Goal: Transaction & Acquisition: Download file/media

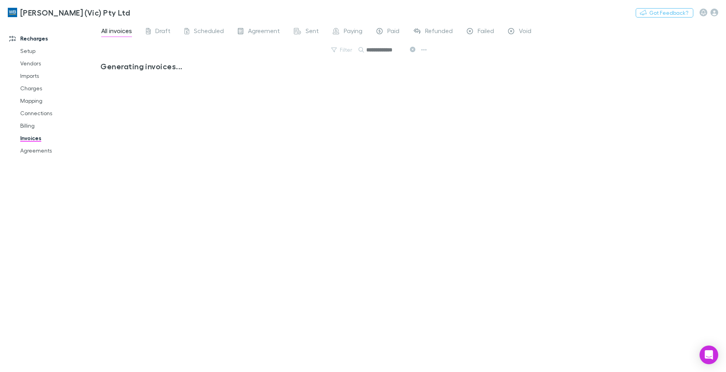
scroll to position [0, 4]
drag, startPoint x: 83, startPoint y: 51, endPoint x: 584, endPoint y: 125, distance: 507.0
click at [584, 125] on div "**********" at bounding box center [413, 197] width 626 height 350
click at [411, 48] on icon at bounding box center [412, 49] width 5 height 5
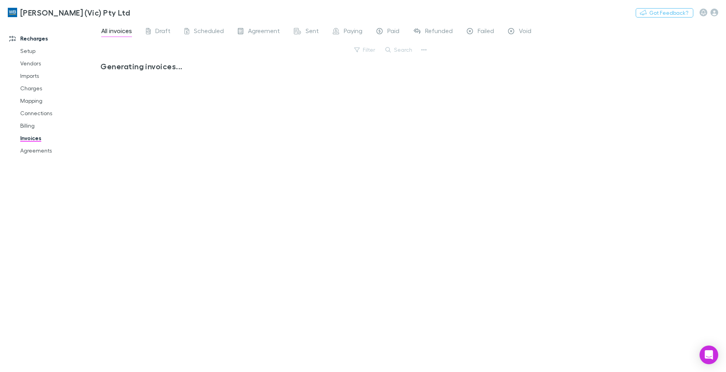
click at [399, 49] on button "Search" at bounding box center [399, 49] width 35 height 9
type input "***"
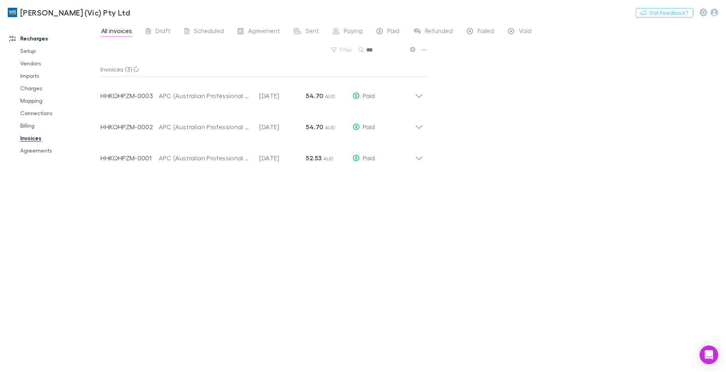
drag, startPoint x: 386, startPoint y: 49, endPoint x: 365, endPoint y: 49, distance: 20.6
click at [386, 49] on input "***" at bounding box center [385, 49] width 39 height 11
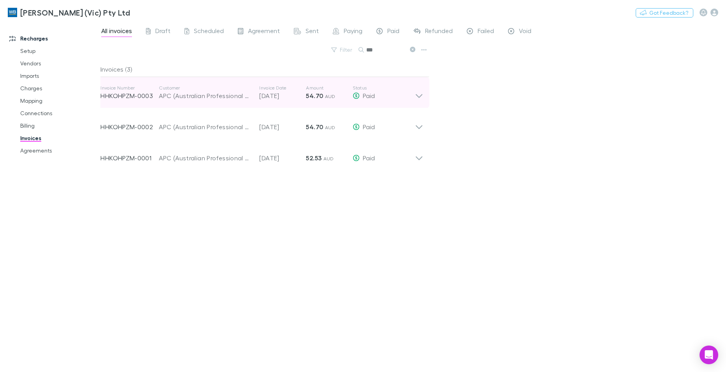
click at [420, 95] on icon at bounding box center [419, 93] width 8 height 16
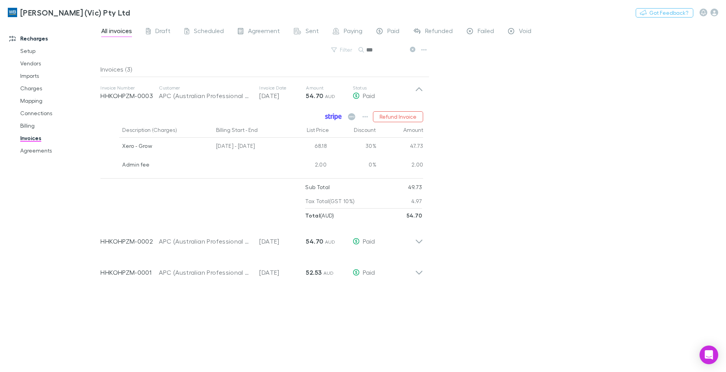
click at [338, 116] on icon at bounding box center [337, 117] width 4 height 5
click at [364, 117] on icon "button" at bounding box center [365, 117] width 5 height 2
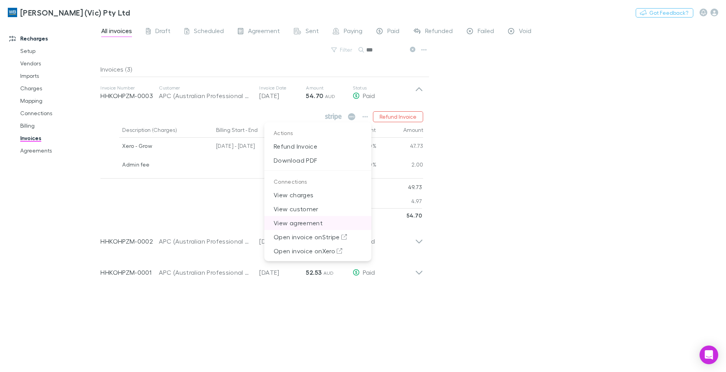
click at [313, 224] on p "View agreement" at bounding box center [317, 223] width 107 height 14
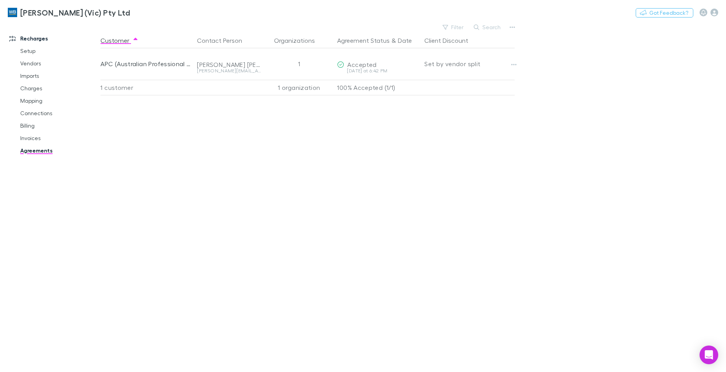
drag, startPoint x: 390, startPoint y: 63, endPoint x: 220, endPoint y: 80, distance: 171.0
click at [0, 0] on button "Copy link" at bounding box center [0, 0] width 0 height 0
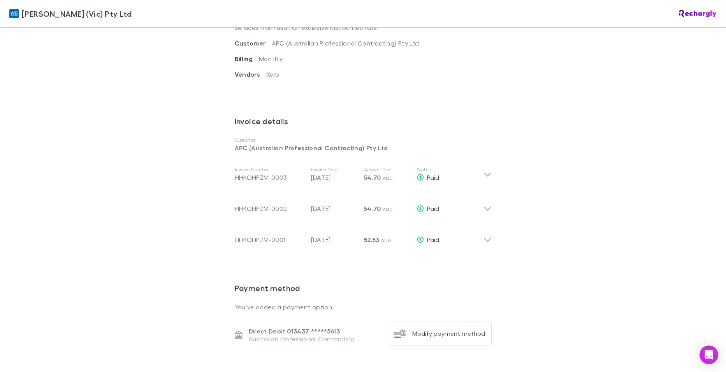
scroll to position [389, 0]
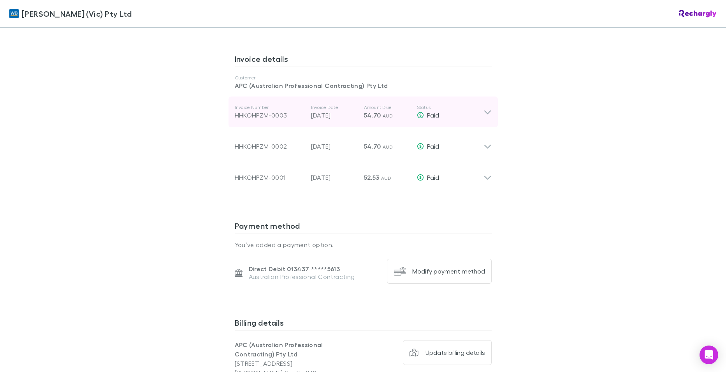
click at [487, 112] on icon at bounding box center [487, 113] width 7 height 4
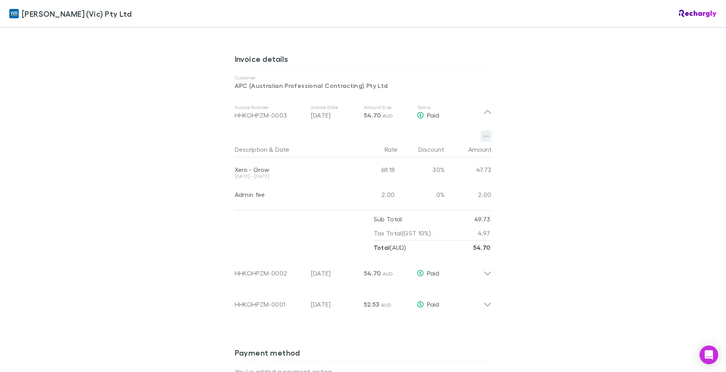
click at [484, 138] on icon "button" at bounding box center [486, 136] width 5 height 6
click at [620, 213] on div at bounding box center [363, 186] width 726 height 372
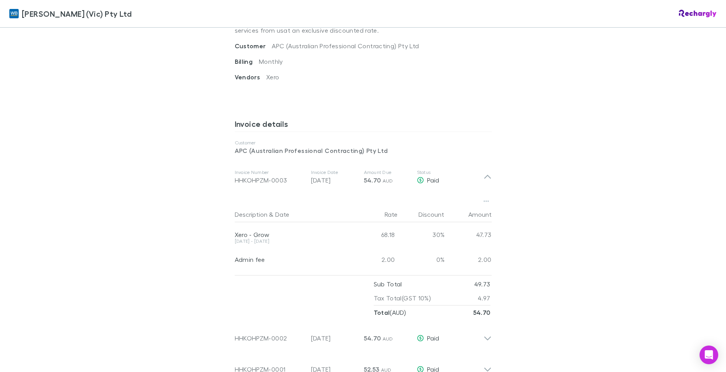
scroll to position [317, 0]
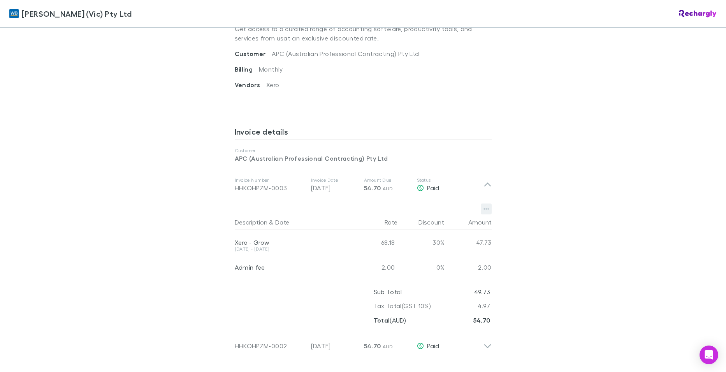
click at [481, 210] on button "button" at bounding box center [486, 209] width 11 height 11
click at [414, 223] on p "Download PDF" at bounding box center [435, 225] width 107 height 14
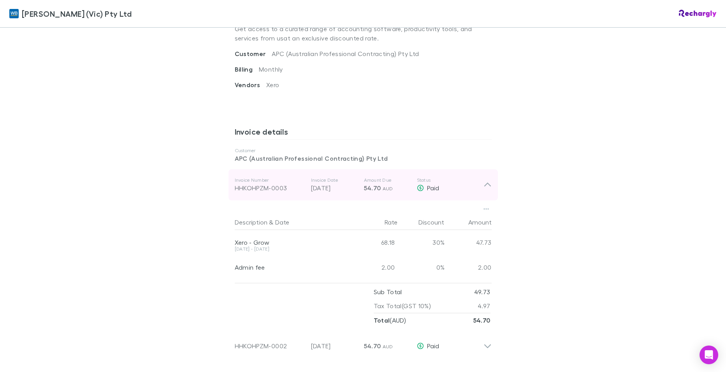
click at [488, 186] on icon at bounding box center [488, 184] width 8 height 9
